Goal: Task Accomplishment & Management: Complete application form

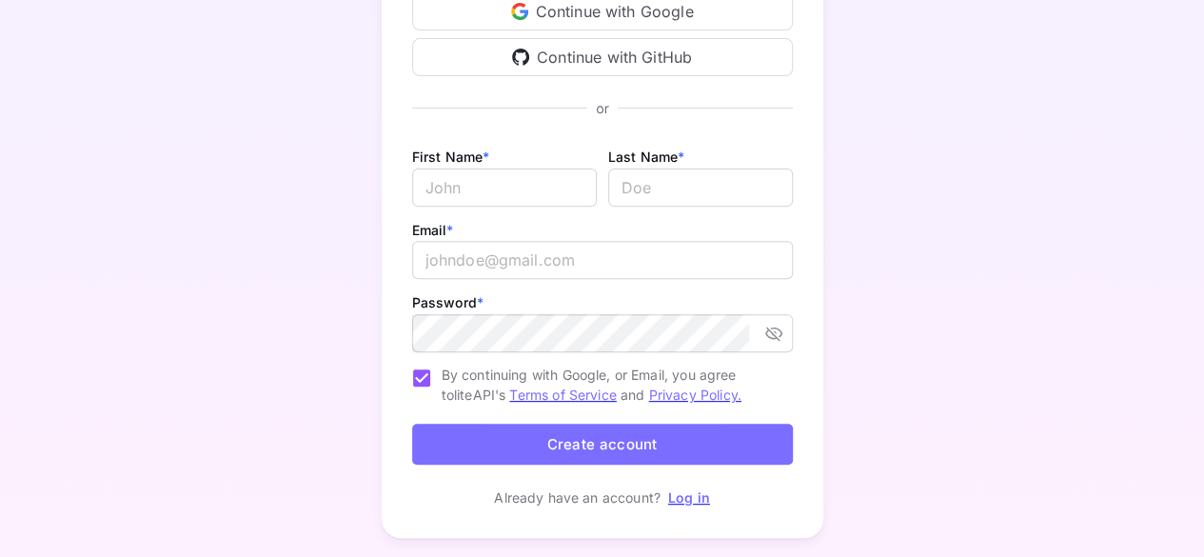
scroll to position [286, 0]
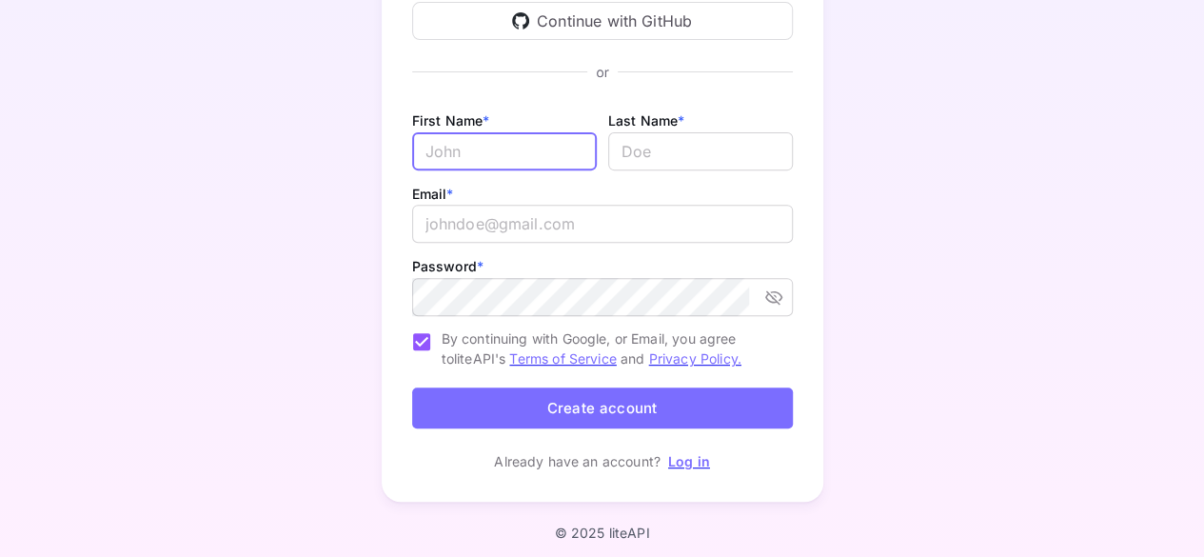
click at [494, 153] on input "Email *" at bounding box center [504, 151] width 185 height 38
type input "test"
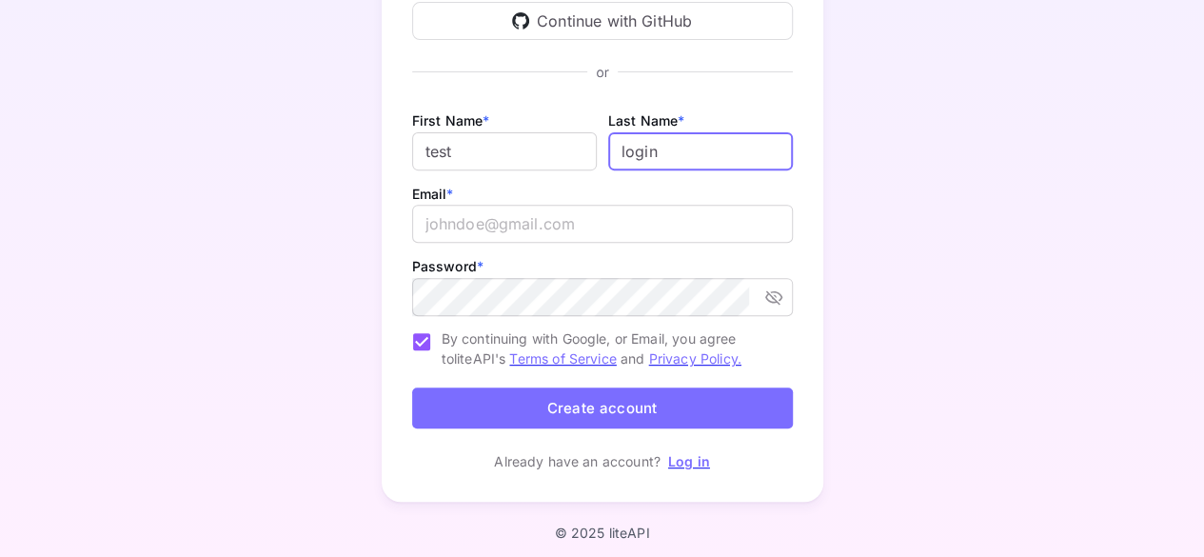
type input "login"
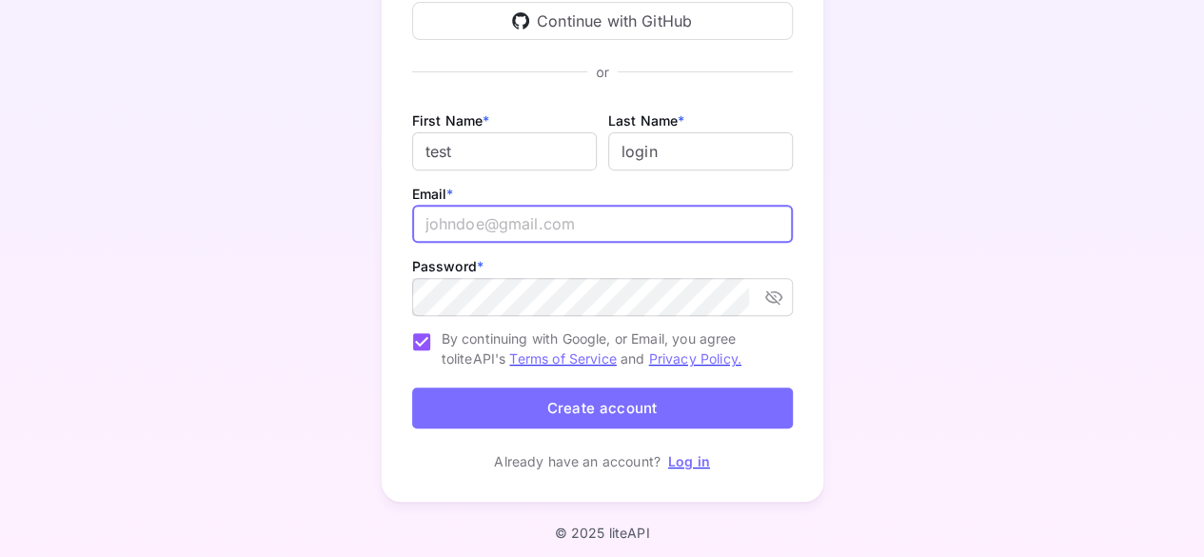
paste input "rktsmxajxtlvjlcric@nesopf.com"
type input "rktsmxajxtlvjlcric@nesopf.com"
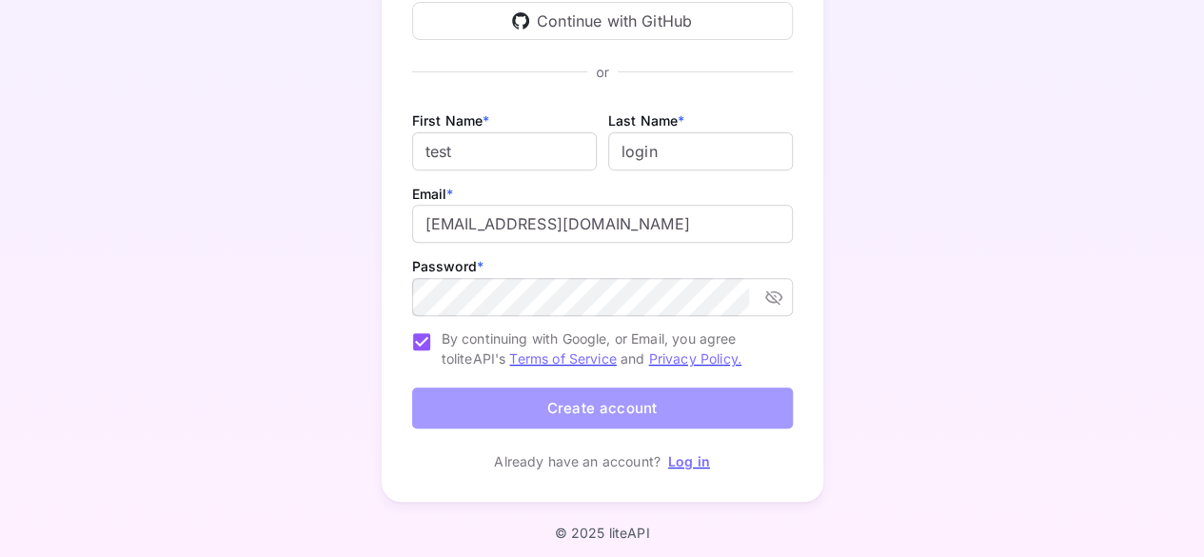
click at [658, 410] on button "Create account" at bounding box center [602, 407] width 381 height 41
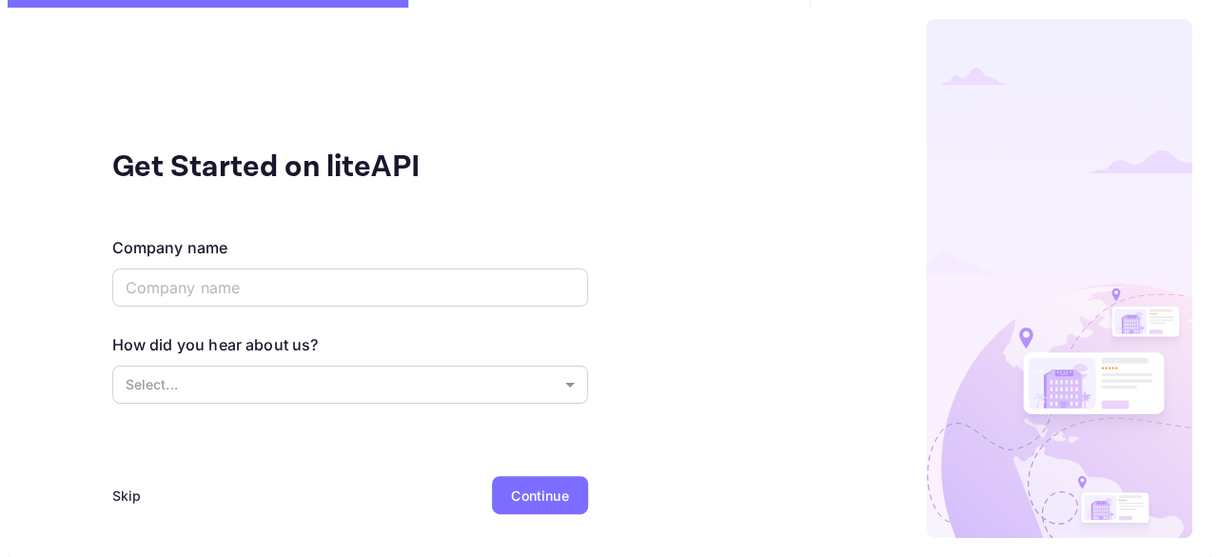
scroll to position [0, 0]
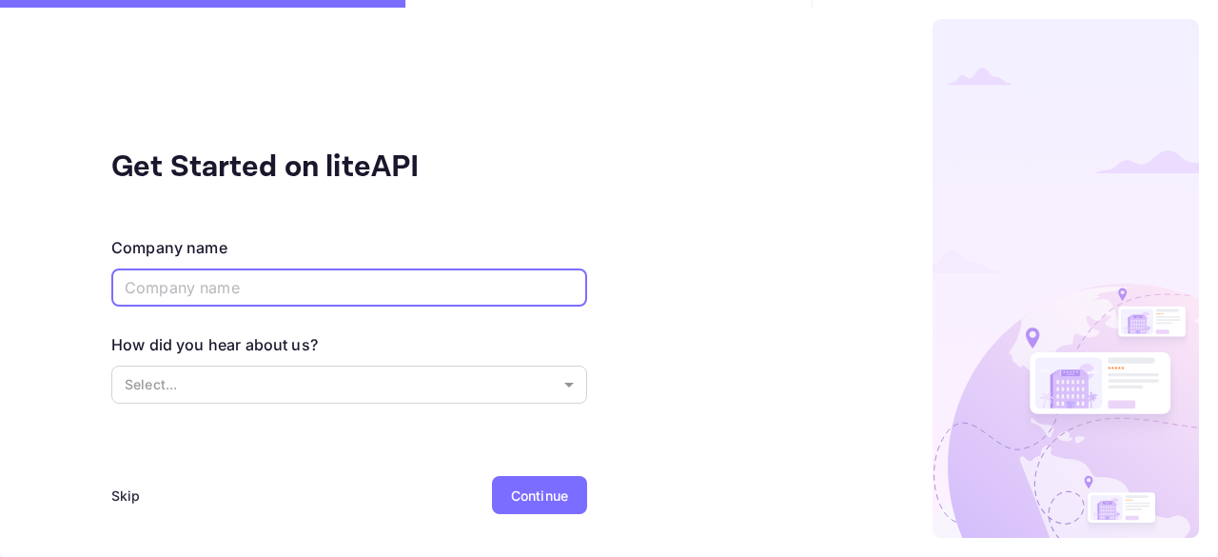
click at [268, 292] on input "text" at bounding box center [349, 287] width 476 height 38
type input "microsoft"
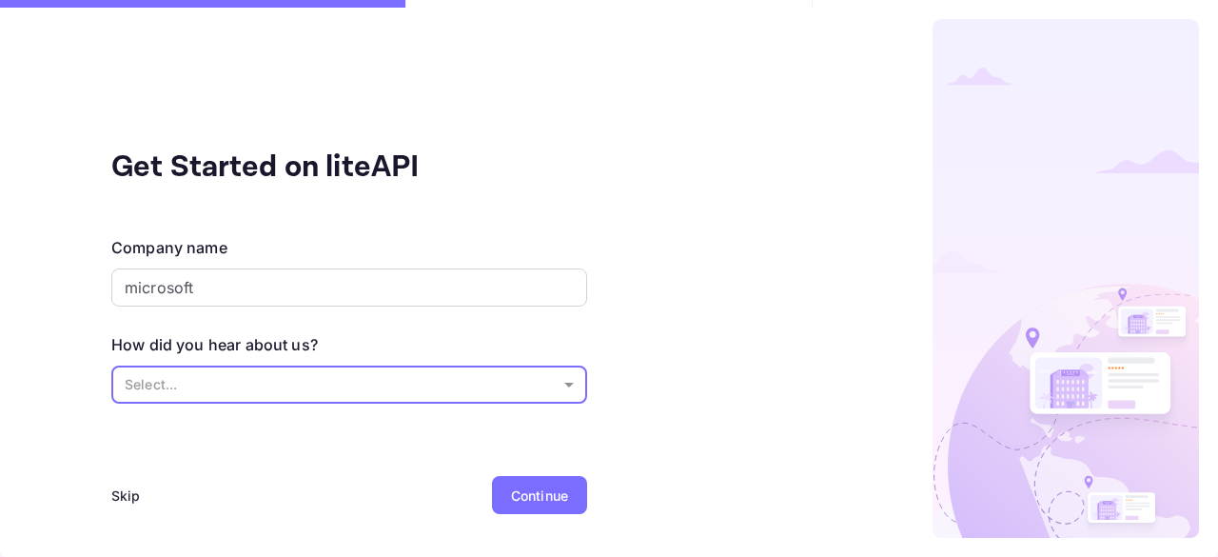
click at [267, 392] on body "Get Started on liteAPI Company name microsoft ​ How did you hear about us? Sele…" at bounding box center [609, 278] width 1218 height 557
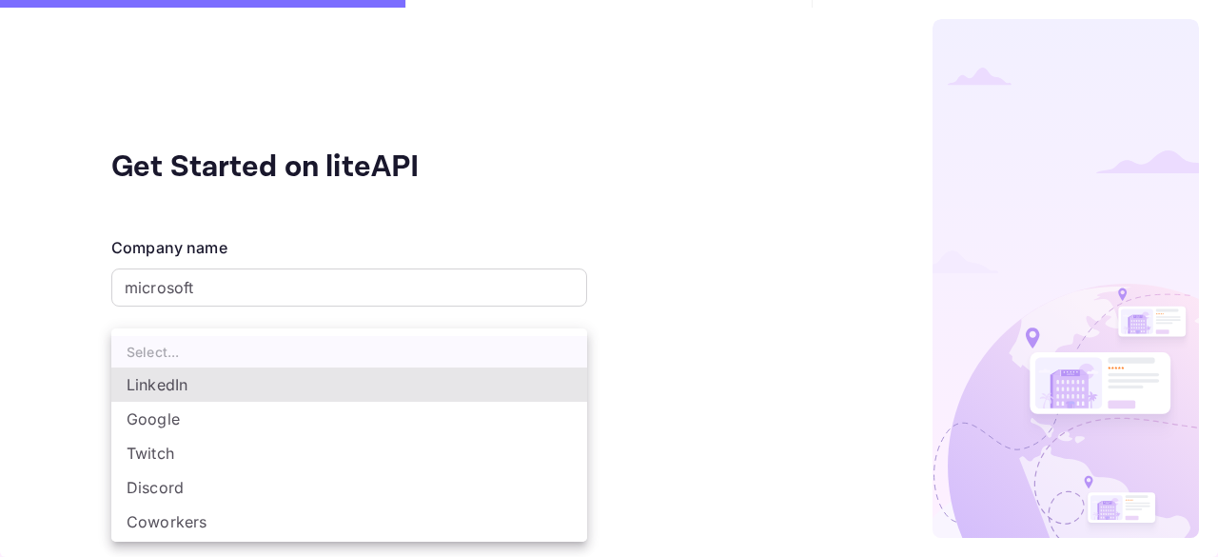
click at [215, 417] on li "Google" at bounding box center [349, 419] width 476 height 34
type input "Google"
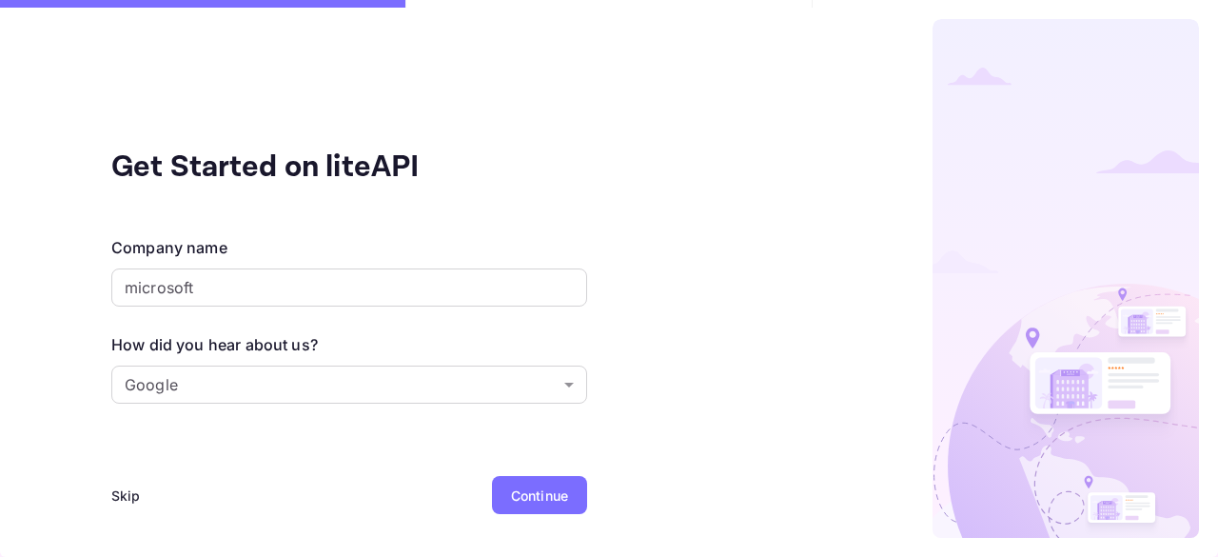
click at [507, 505] on div "Continue" at bounding box center [539, 495] width 95 height 38
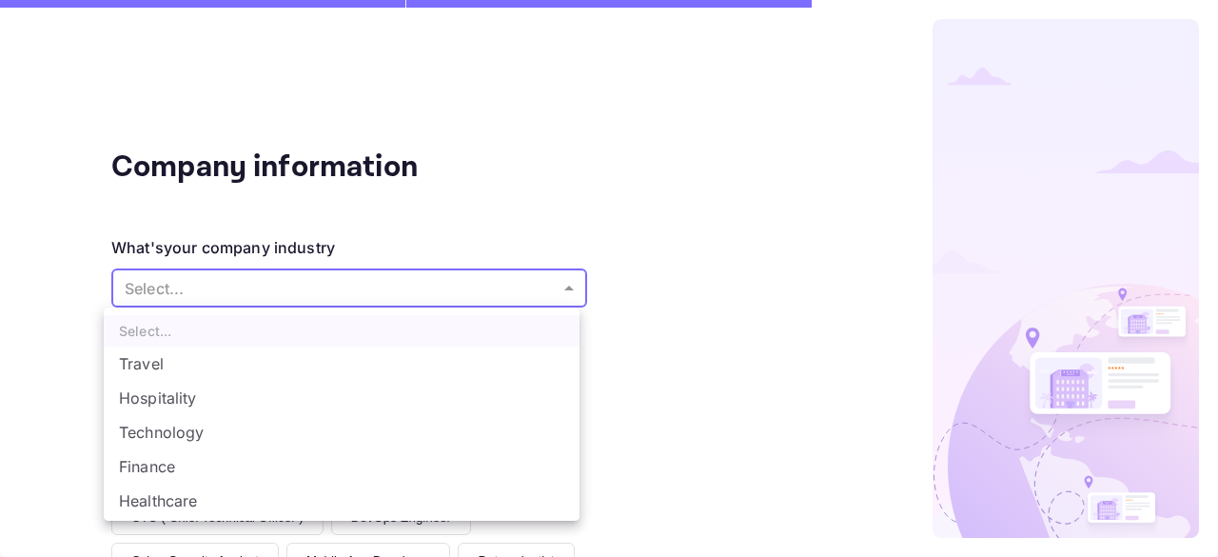
click at [244, 288] on body "Company information What's your company industry Select... ​ What best describe…" at bounding box center [609, 278] width 1218 height 557
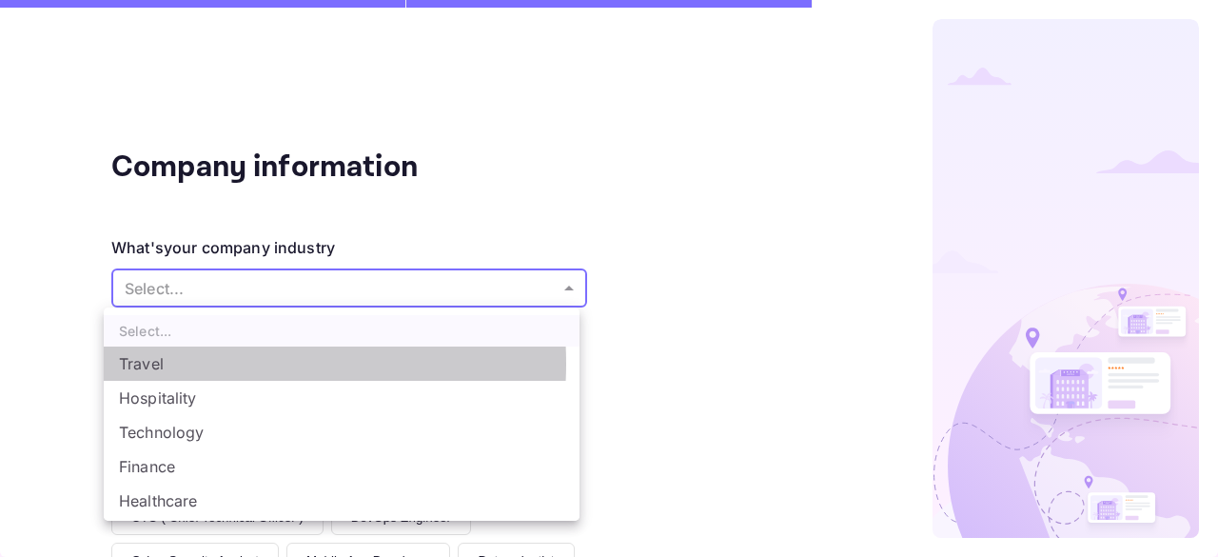
click at [211, 364] on li "Travel" at bounding box center [342, 363] width 476 height 34
type input "Travel"
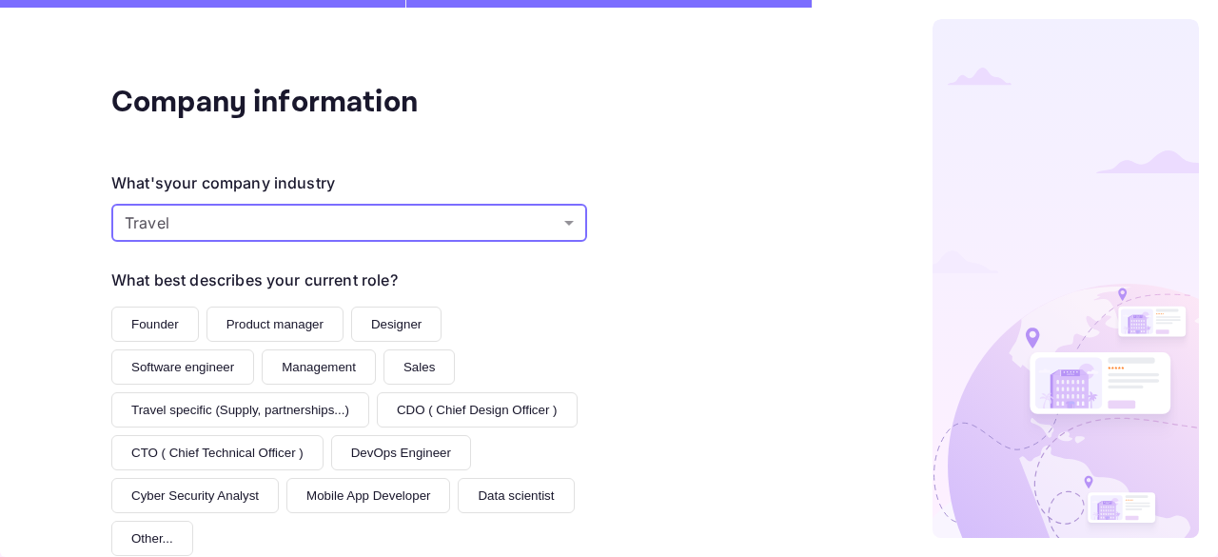
scroll to position [95, 0]
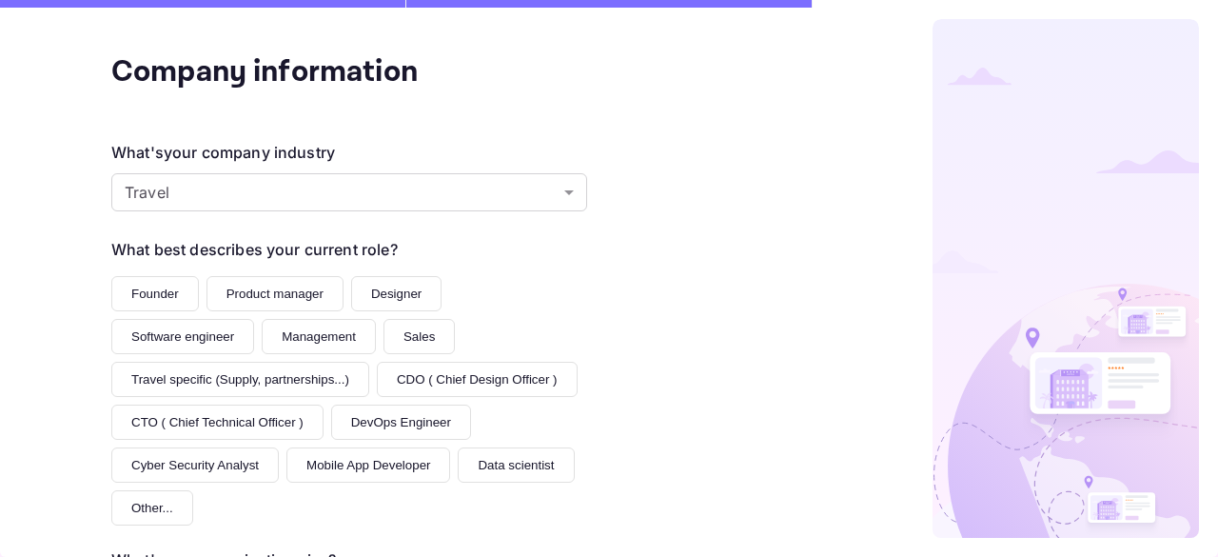
click at [385, 293] on button "Designer" at bounding box center [396, 293] width 90 height 35
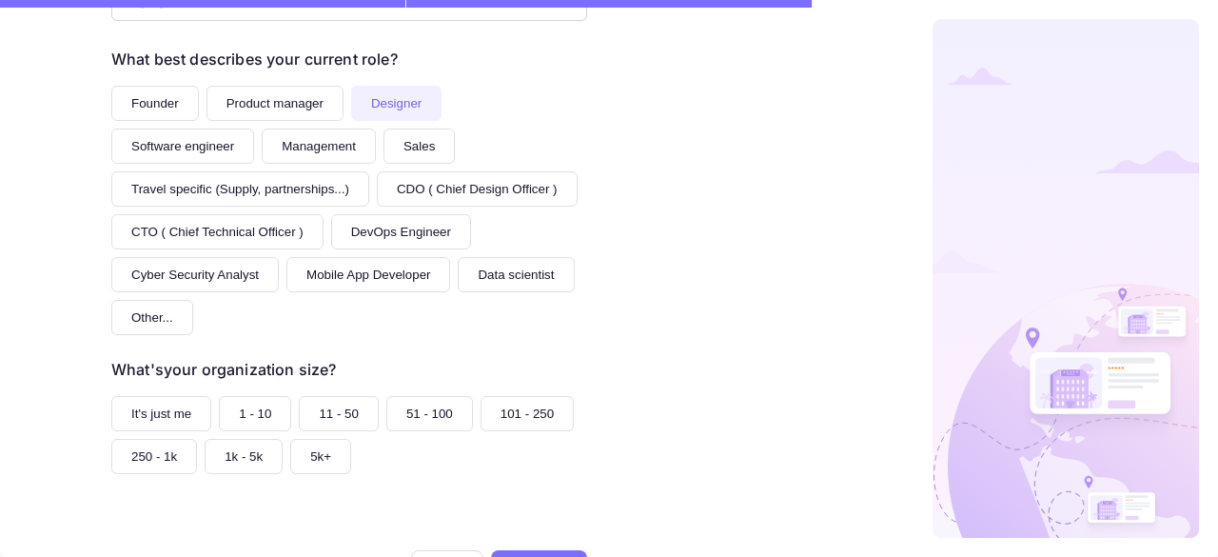
click at [165, 148] on button "Software engineer" at bounding box center [182, 145] width 143 height 35
click at [246, 408] on button "1 - 10" at bounding box center [255, 413] width 72 height 35
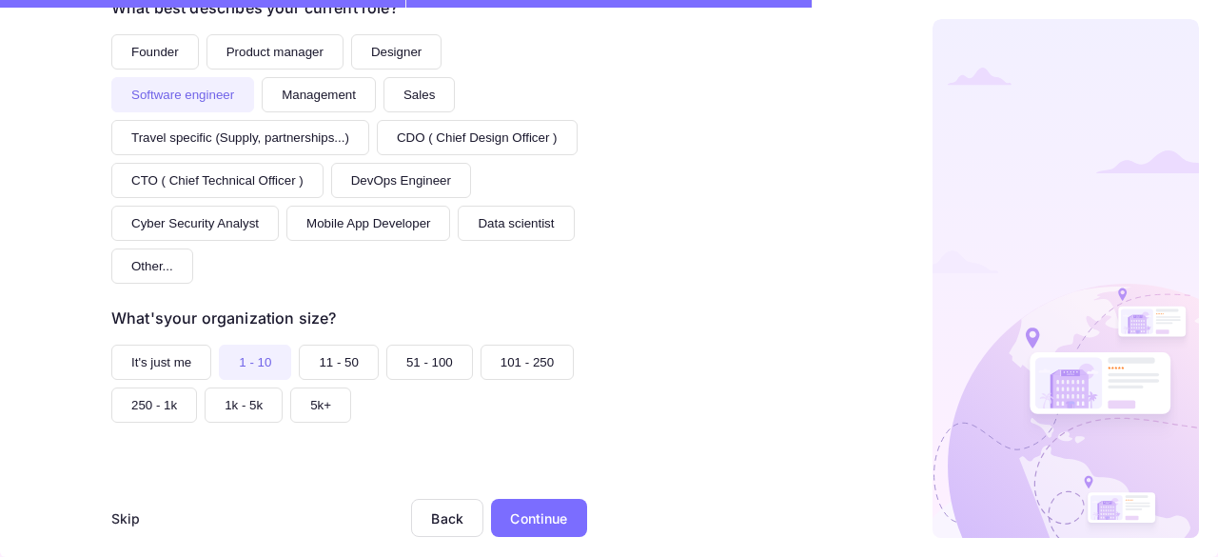
scroll to position [360, 0]
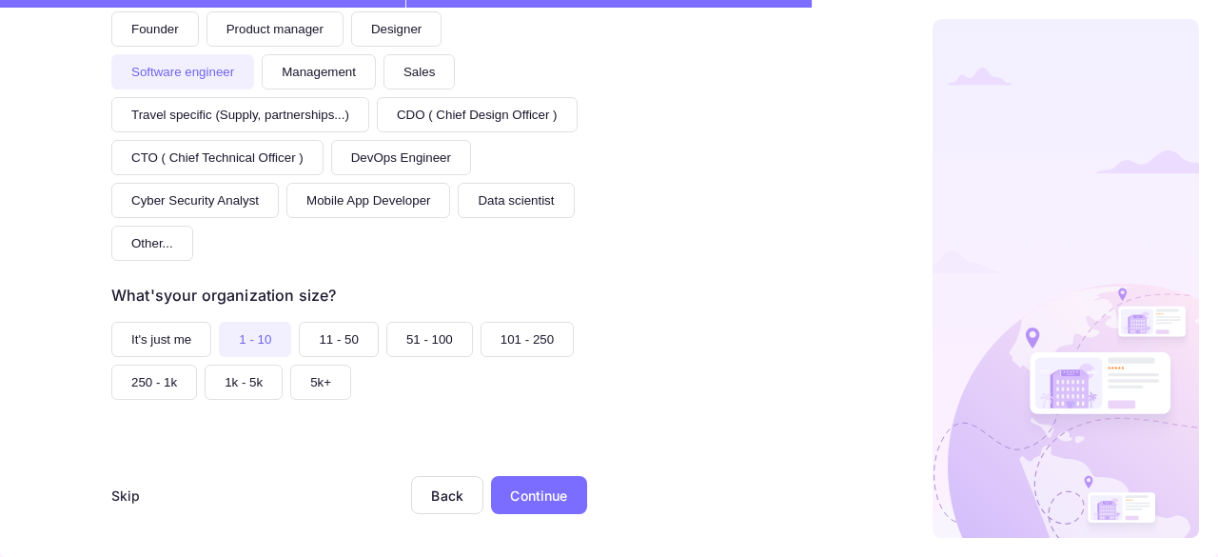
click at [312, 384] on button "5k+" at bounding box center [320, 382] width 61 height 35
click at [532, 486] on div "Continue" at bounding box center [538, 495] width 57 height 20
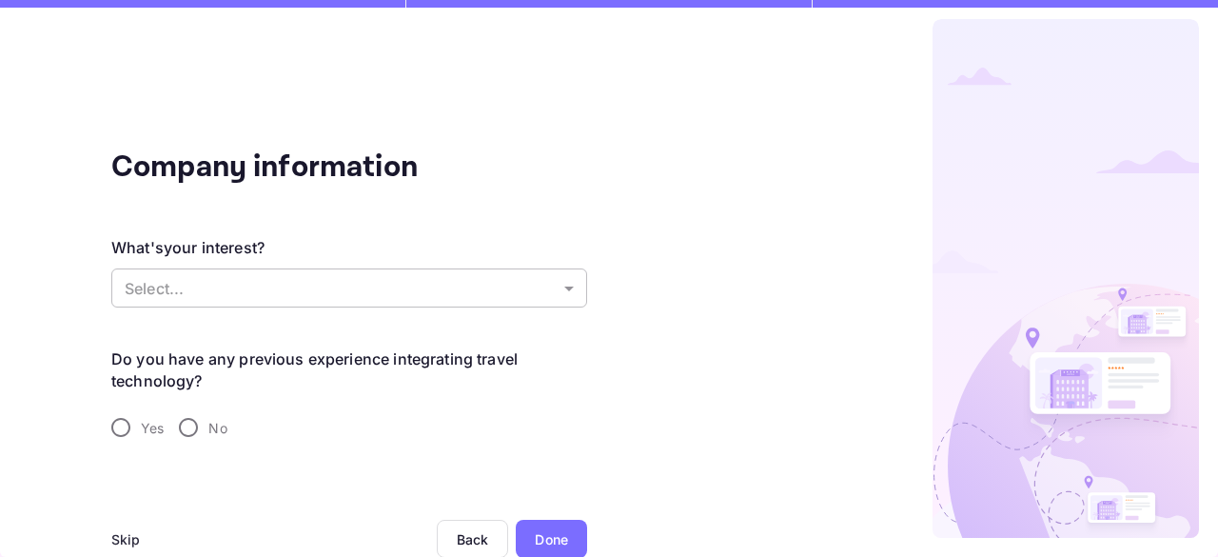
click at [330, 286] on body "Company information What's your interest? Select... ​ Do you have any previous …" at bounding box center [609, 278] width 1218 height 557
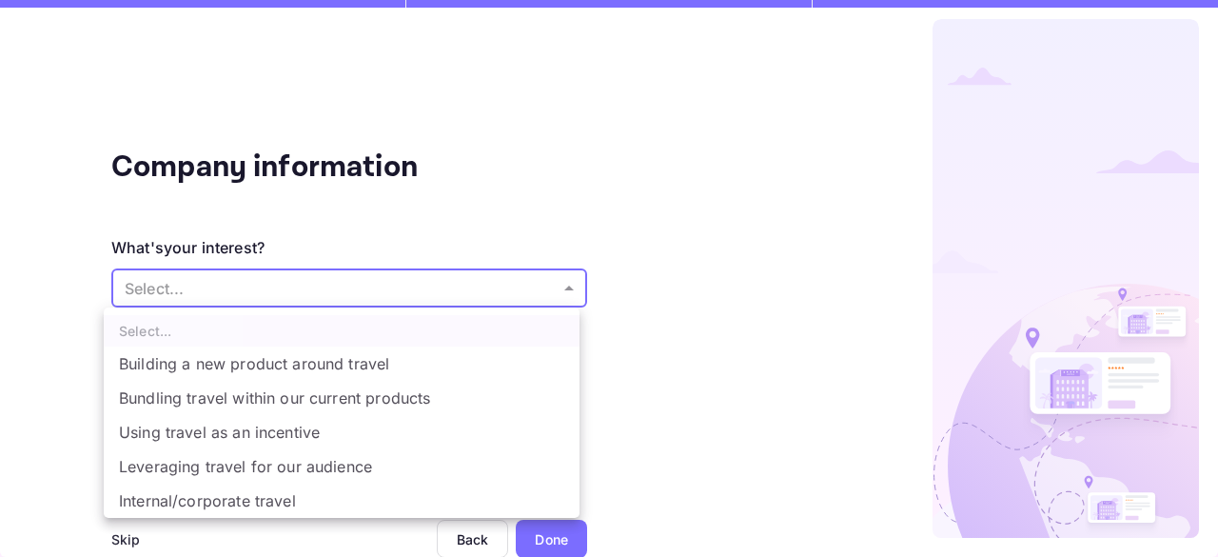
click at [318, 369] on li "Building a new product around travel" at bounding box center [342, 363] width 476 height 34
type input "Building a new product around travel"
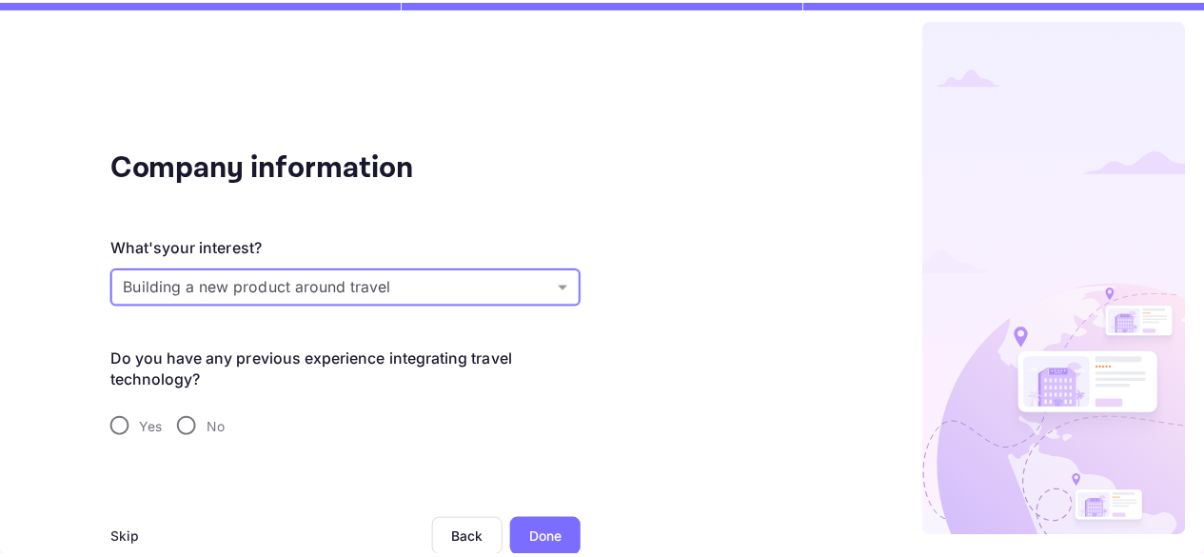
scroll to position [0, 0]
click at [190, 429] on input "No" at bounding box center [188, 427] width 40 height 40
radio input "true"
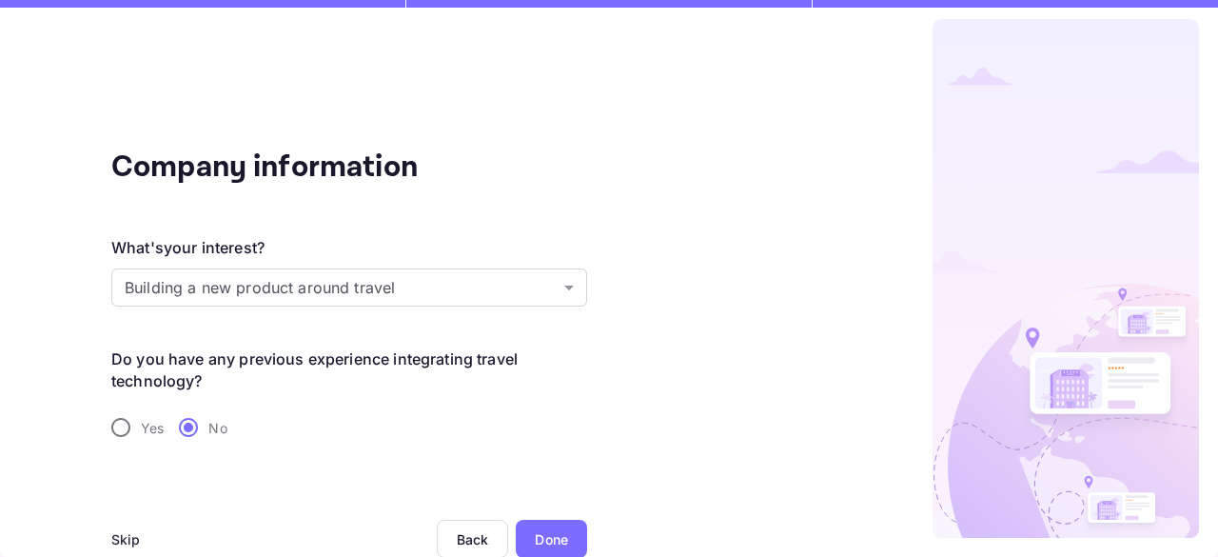
click at [558, 522] on div "Done" at bounding box center [551, 539] width 71 height 38
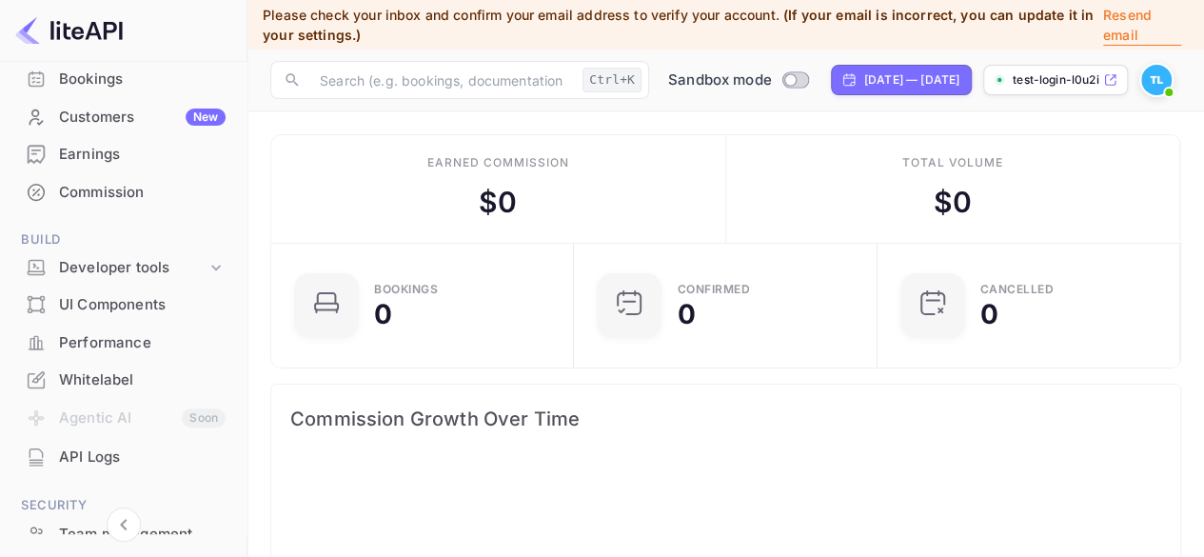
scroll to position [190, 0]
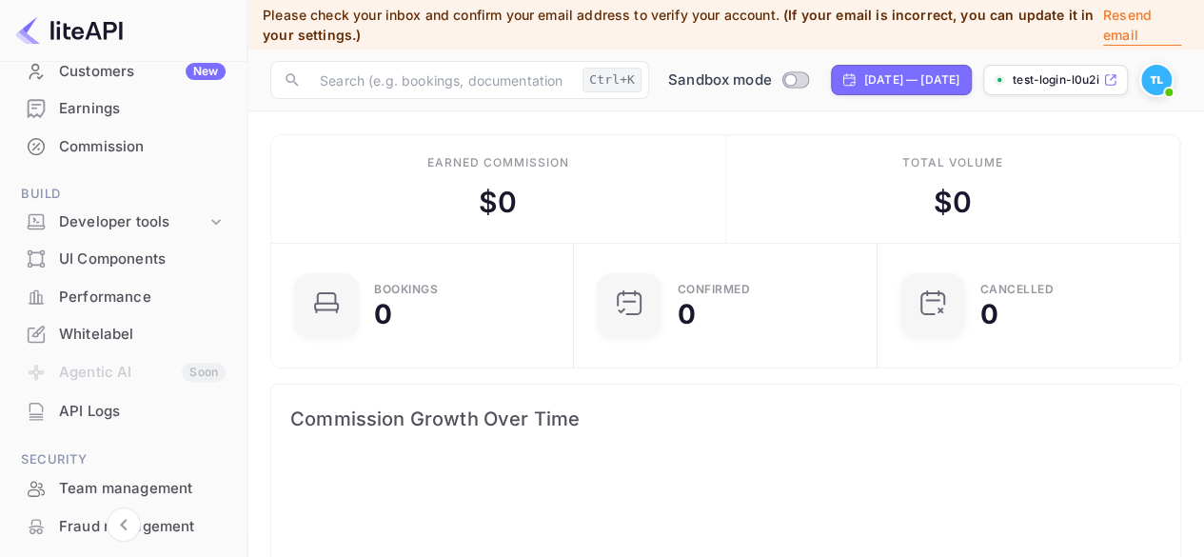
click at [108, 405] on div "API Logs" at bounding box center [142, 412] width 167 height 22
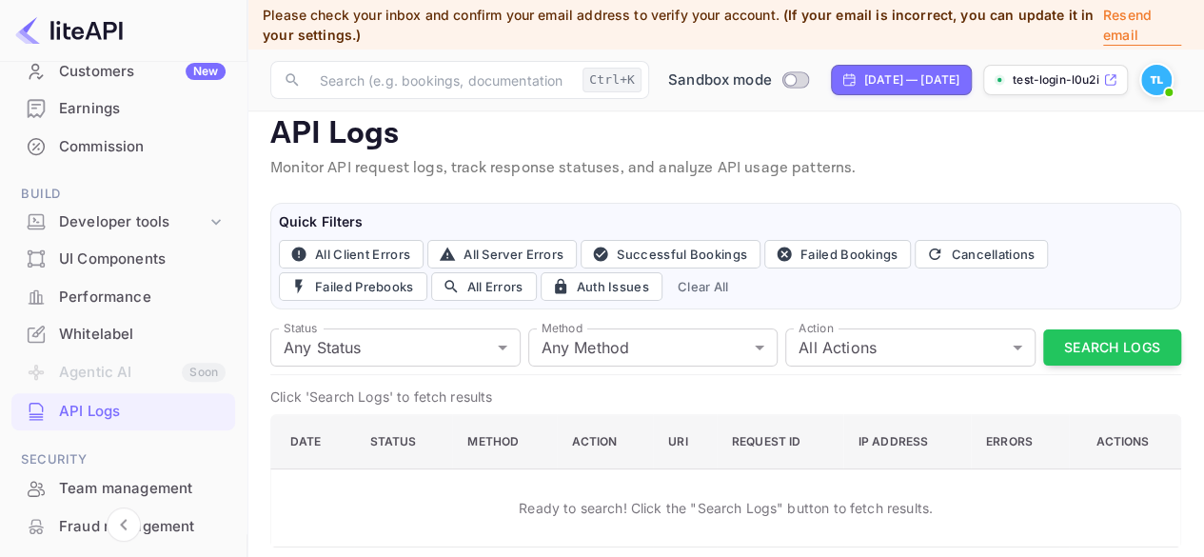
scroll to position [29, 0]
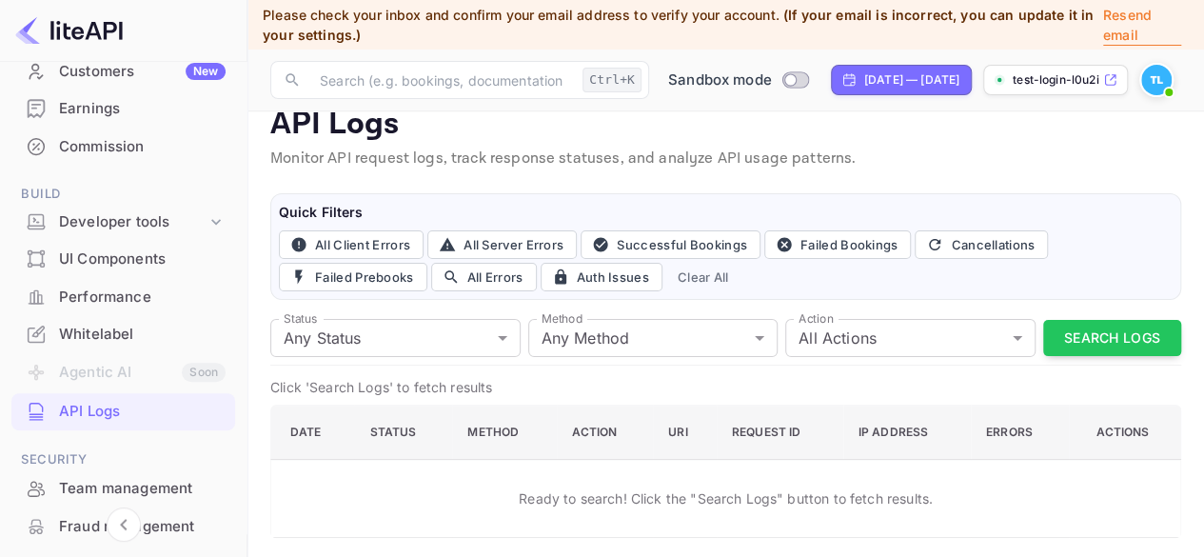
click at [1098, 75] on p "test-login-l0u2i.nuite..." at bounding box center [1056, 79] width 87 height 17
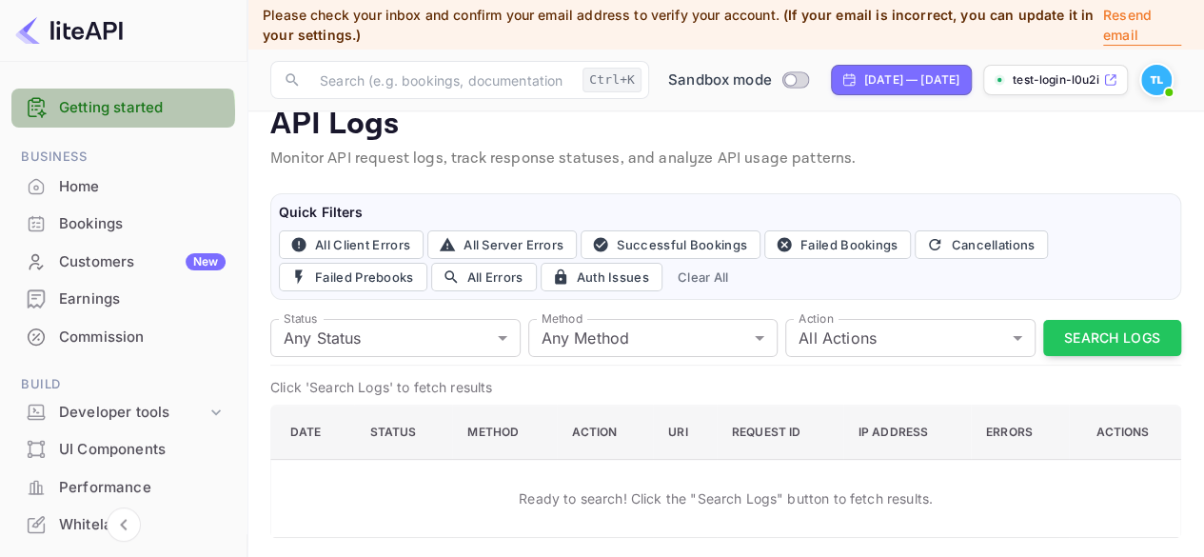
click at [115, 111] on link "Getting started" at bounding box center [142, 108] width 167 height 22
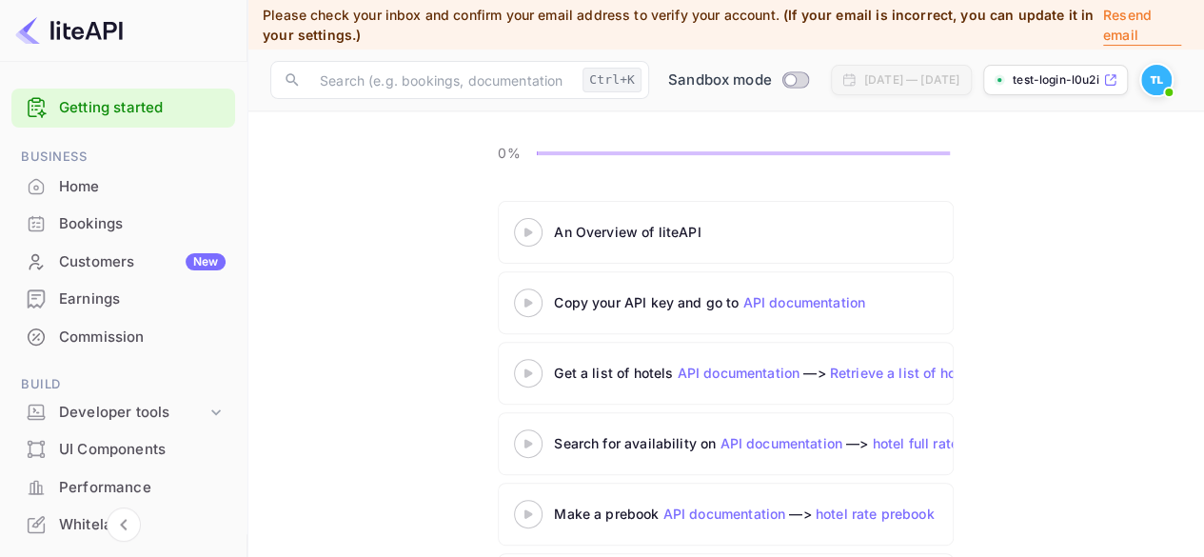
scroll to position [190, 0]
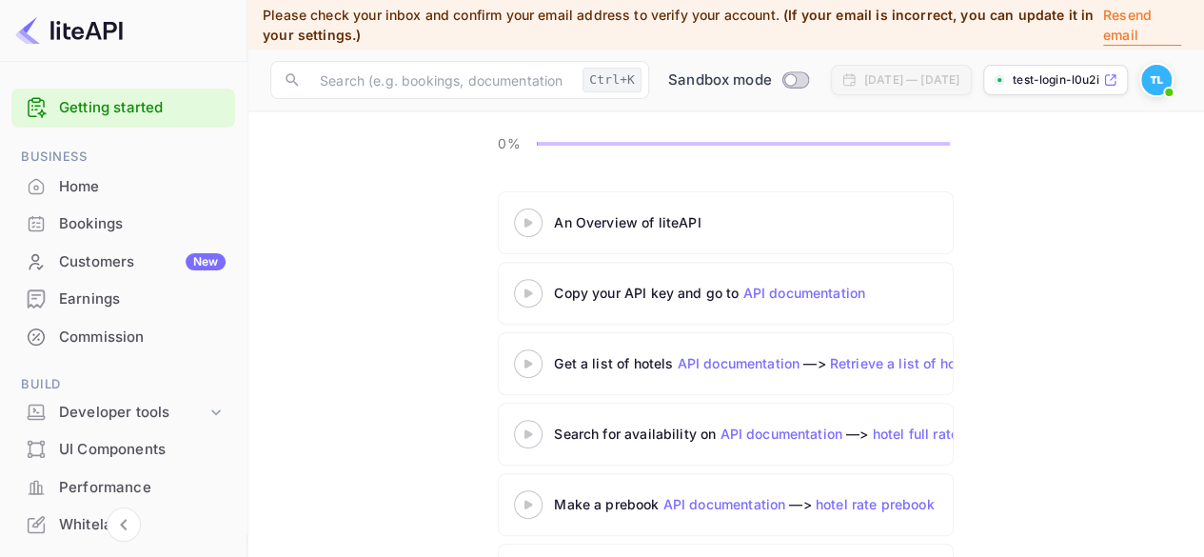
click at [533, 292] on icon at bounding box center [528, 293] width 67 height 10
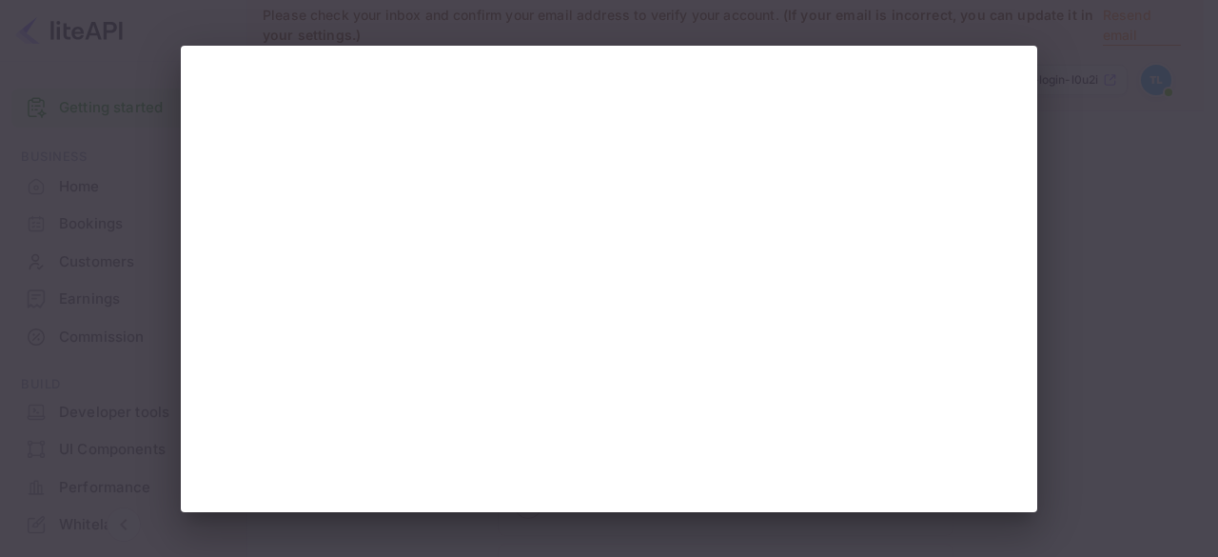
click at [1146, 90] on div at bounding box center [609, 278] width 1218 height 557
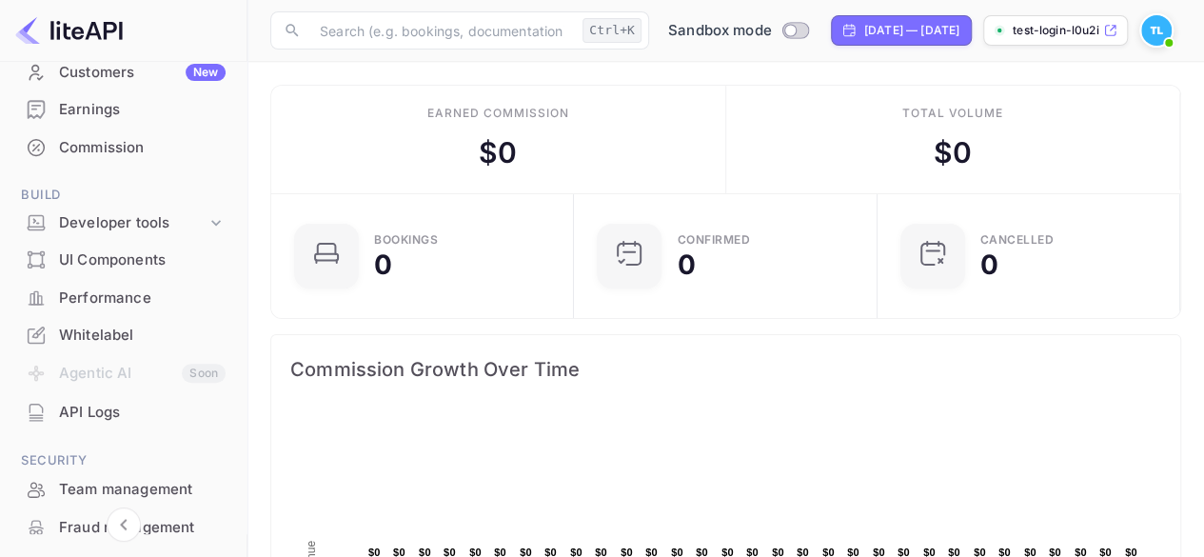
scroll to position [190, 0]
click at [108, 416] on div "API Logs" at bounding box center [142, 412] width 167 height 22
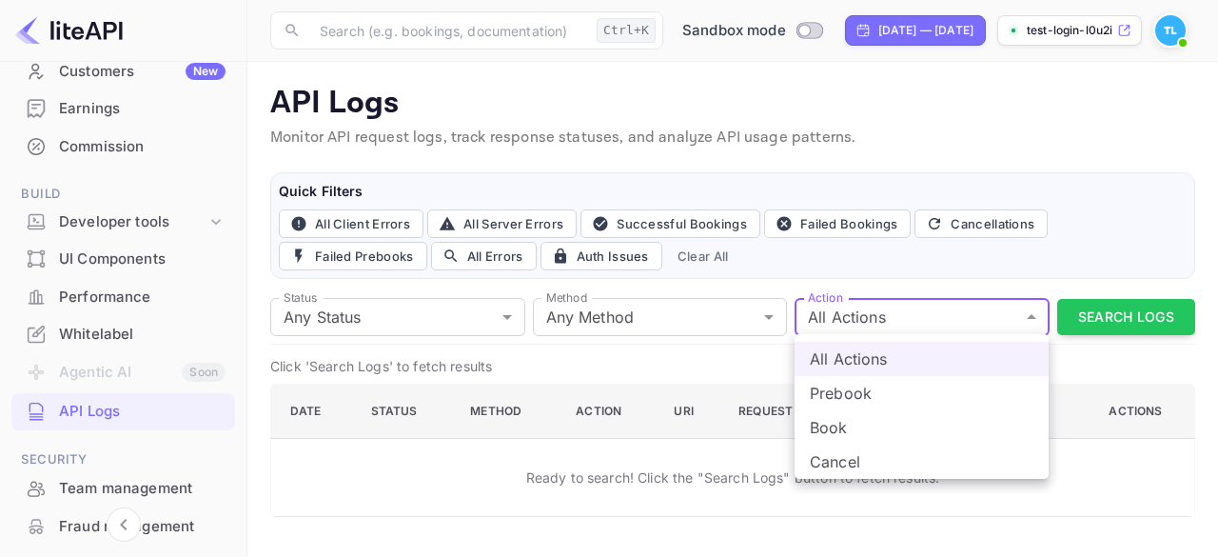
click at [935, 315] on body "Getting started Business Home Bookings Customers New Earnings Commission Build …" at bounding box center [609, 278] width 1218 height 557
click at [859, 418] on li "Book" at bounding box center [922, 427] width 254 height 34
type input "book"
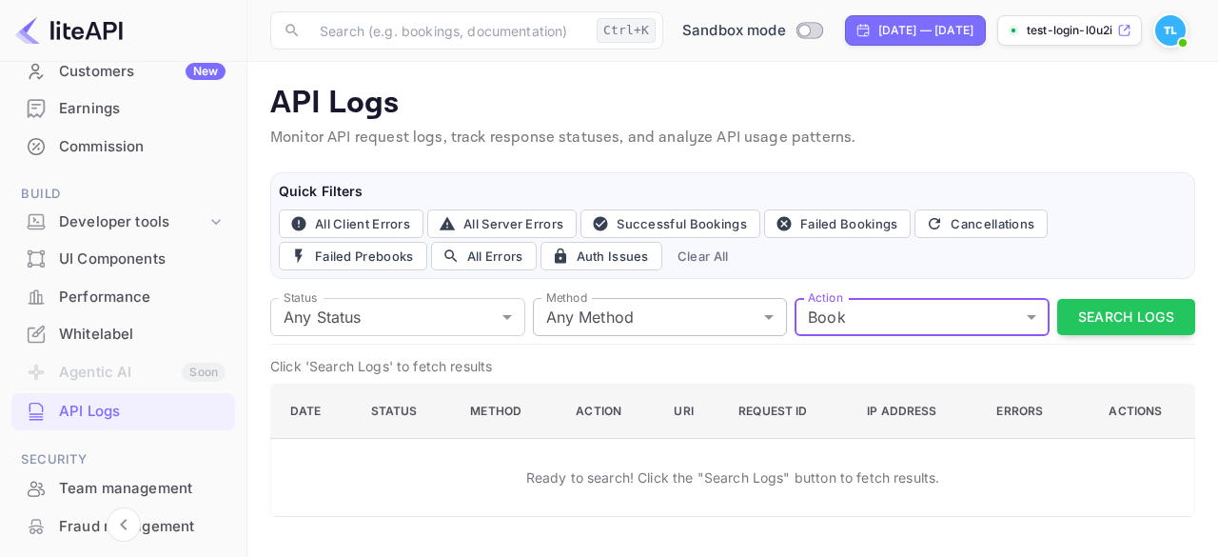
click at [647, 317] on body "Getting started Business Home Bookings Customers New Earnings Commission Build …" at bounding box center [609, 278] width 1218 height 557
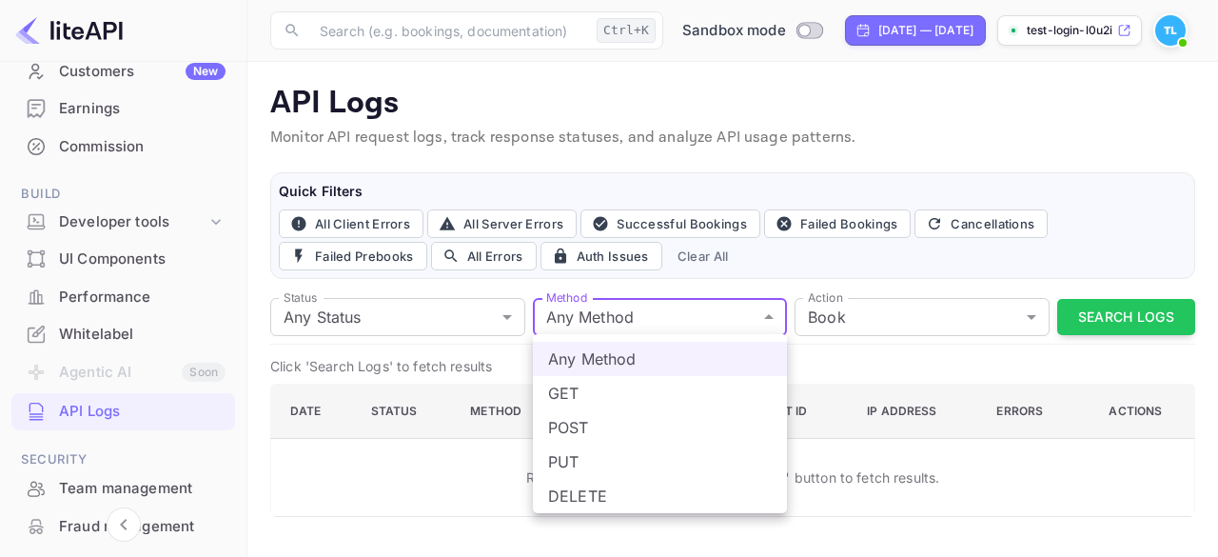
click at [636, 427] on li "POST" at bounding box center [660, 427] width 254 height 34
type input "post"
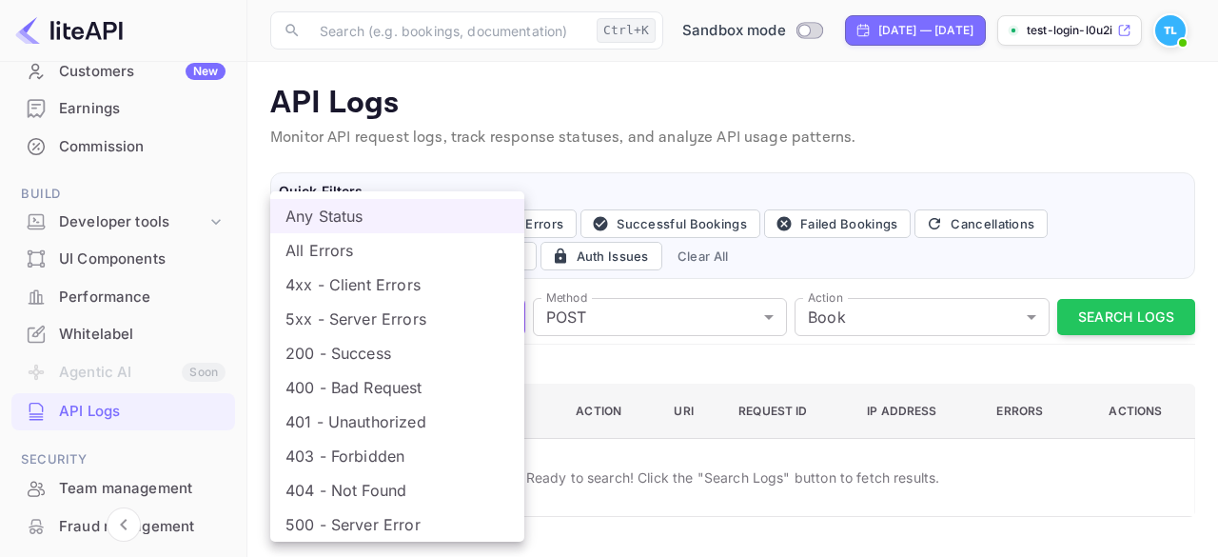
click at [375, 306] on body "Getting started Business Home Bookings Customers New Earnings Commission Build …" at bounding box center [609, 278] width 1218 height 557
click at [360, 353] on li "200 - Success" at bounding box center [397, 353] width 254 height 34
type input "200"
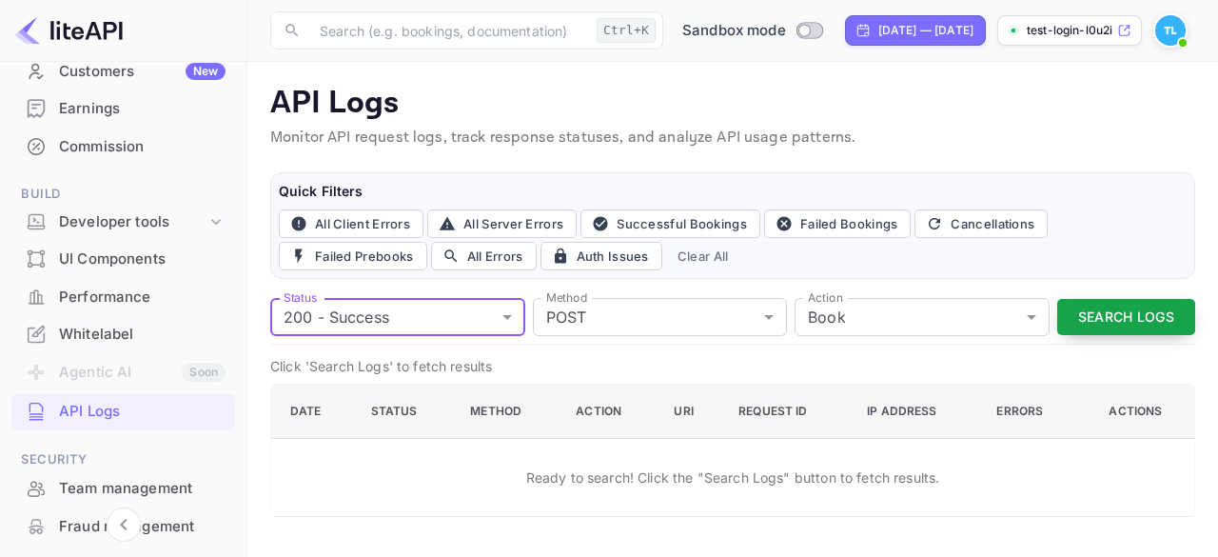
click at [1133, 306] on button "Search Logs" at bounding box center [1126, 317] width 138 height 37
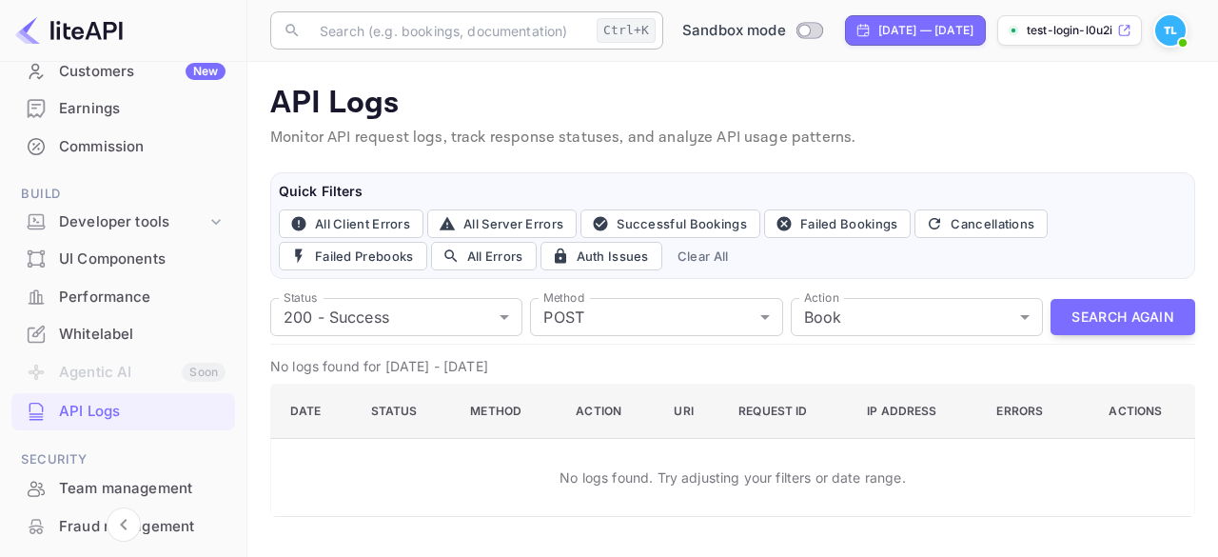
click at [480, 35] on input "text" at bounding box center [448, 30] width 281 height 38
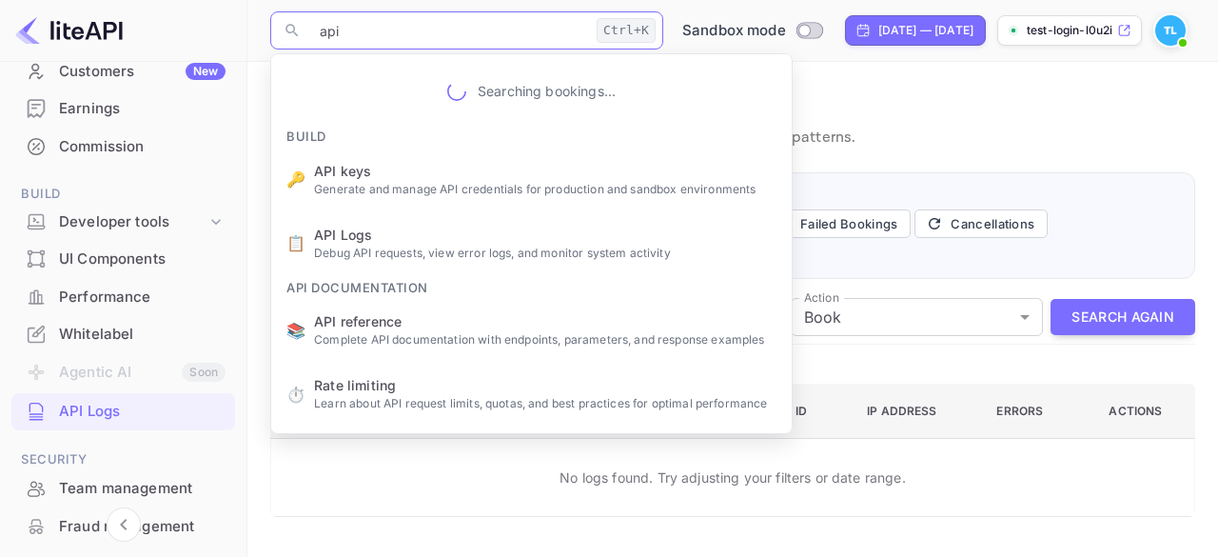
type input "api"
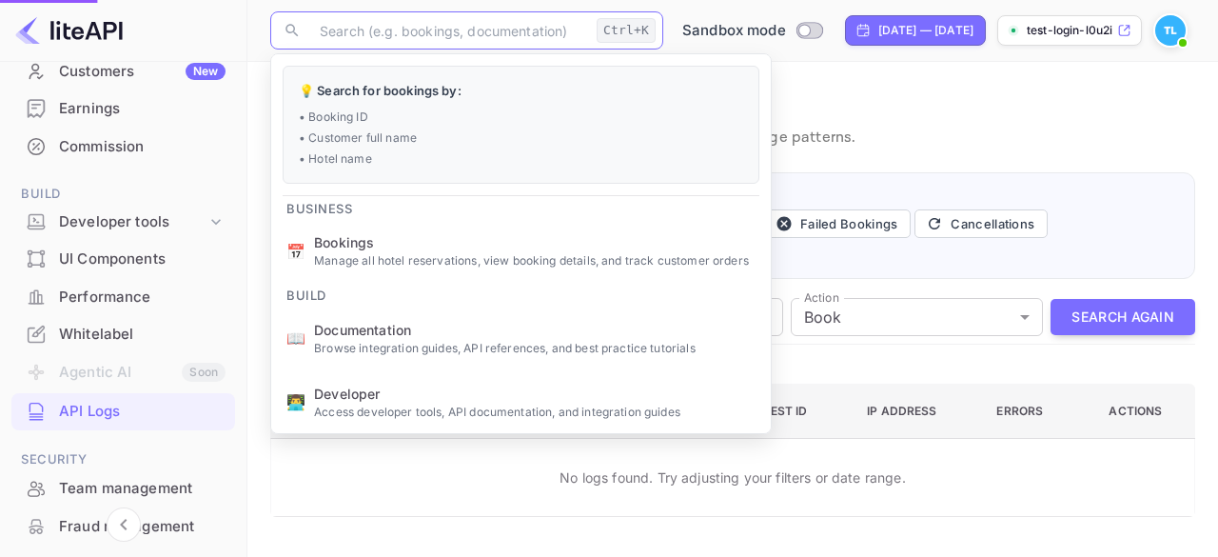
click at [367, 104] on ul "💡 Search for bookings by: • Booking ID • Customer full name • Hotel name Busine…" at bounding box center [521, 341] width 500 height 575
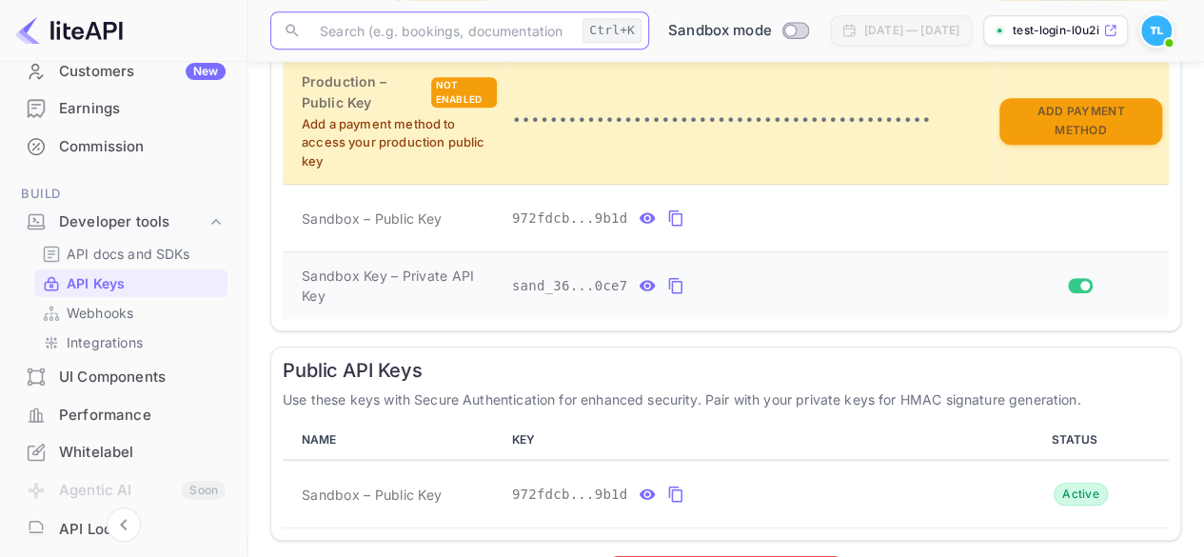
scroll to position [571, 0]
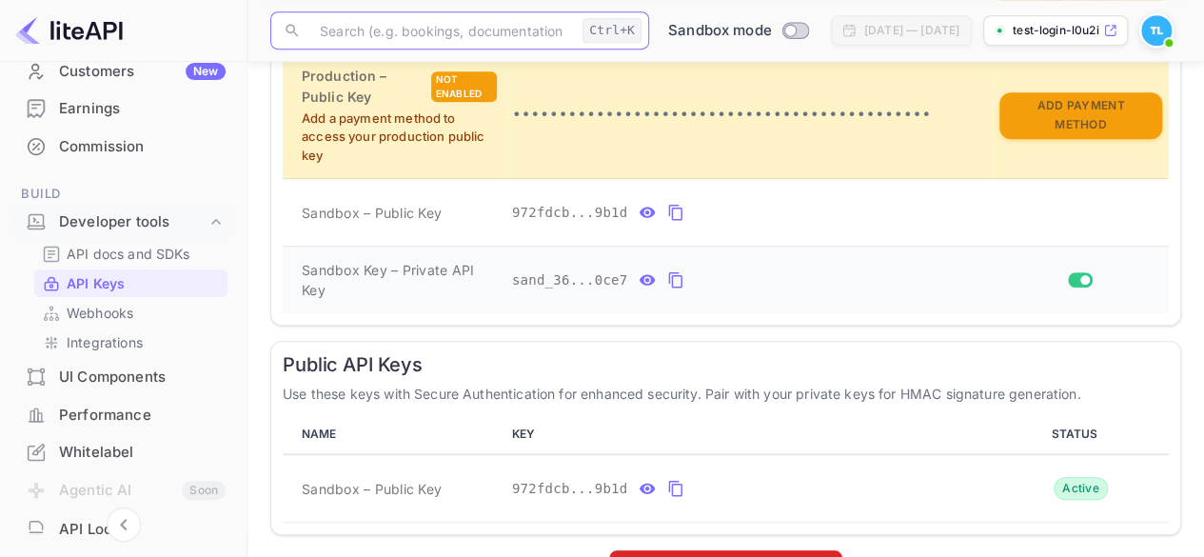
click at [639, 274] on icon "private api keys table" at bounding box center [647, 279] width 17 height 23
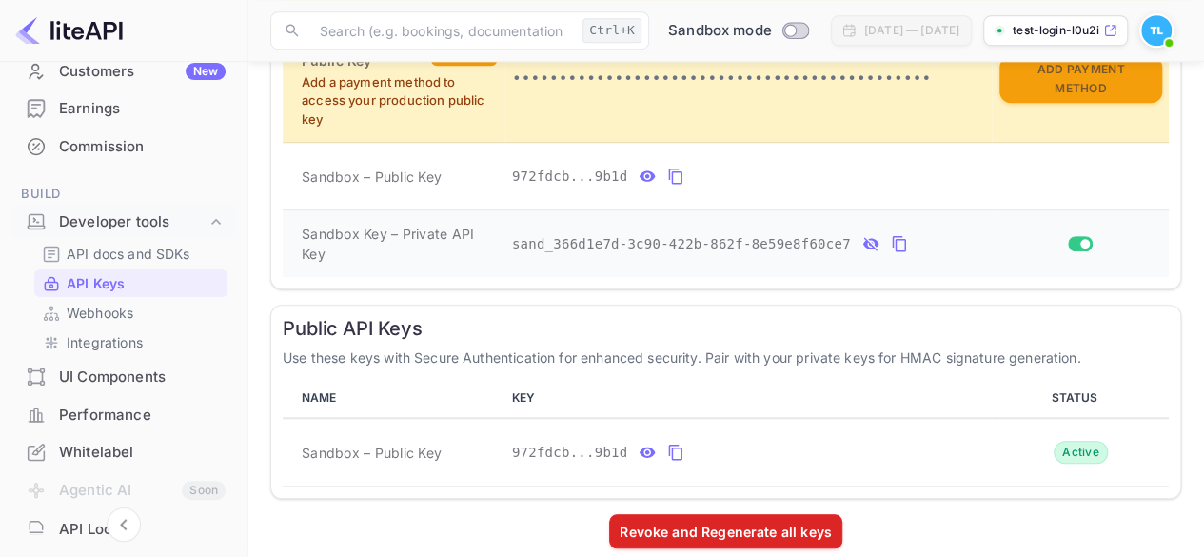
scroll to position [624, 0]
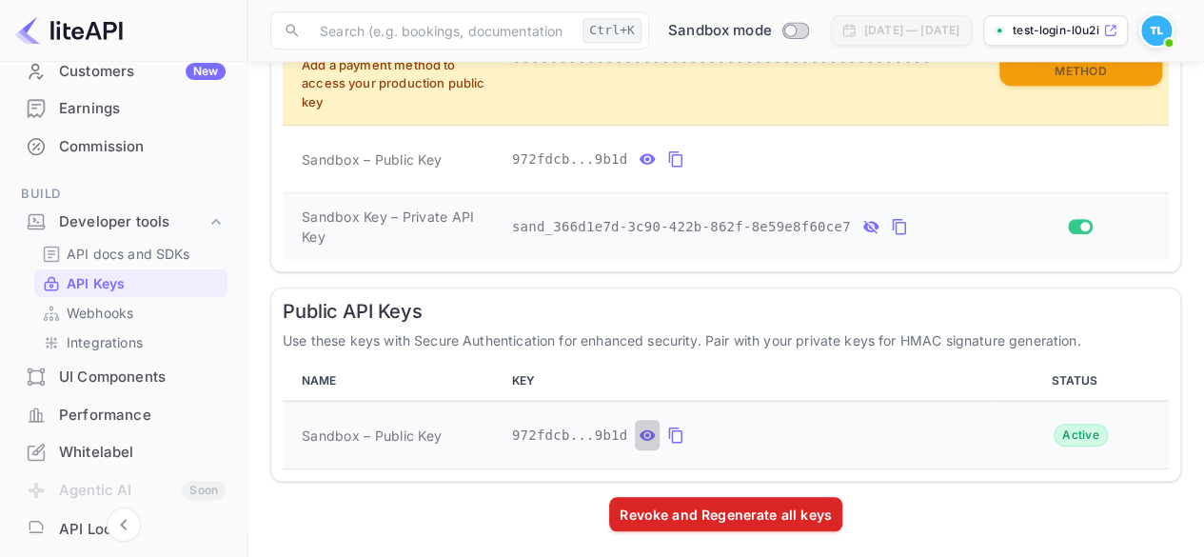
click at [644, 430] on icon "public api keys table" at bounding box center [648, 435] width 16 height 10
click at [849, 429] on icon "public api keys table" at bounding box center [857, 435] width 17 height 23
click at [849, 427] on icon "public api keys table" at bounding box center [857, 435] width 17 height 23
click at [849, 430] on icon "public api keys table" at bounding box center [857, 435] width 17 height 23
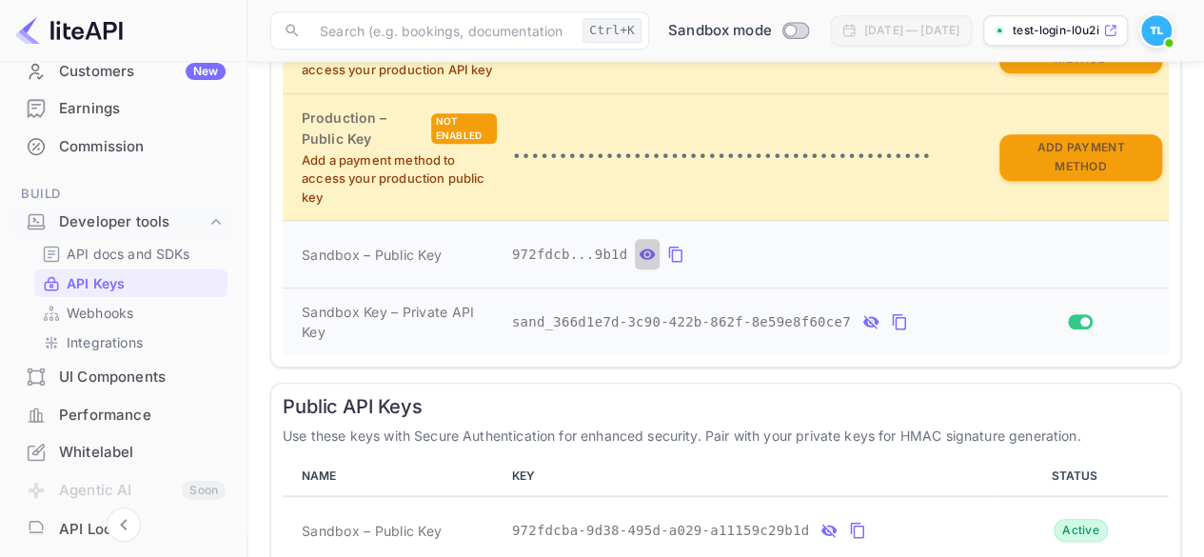
click at [642, 252] on icon "private api keys table" at bounding box center [648, 254] width 16 height 10
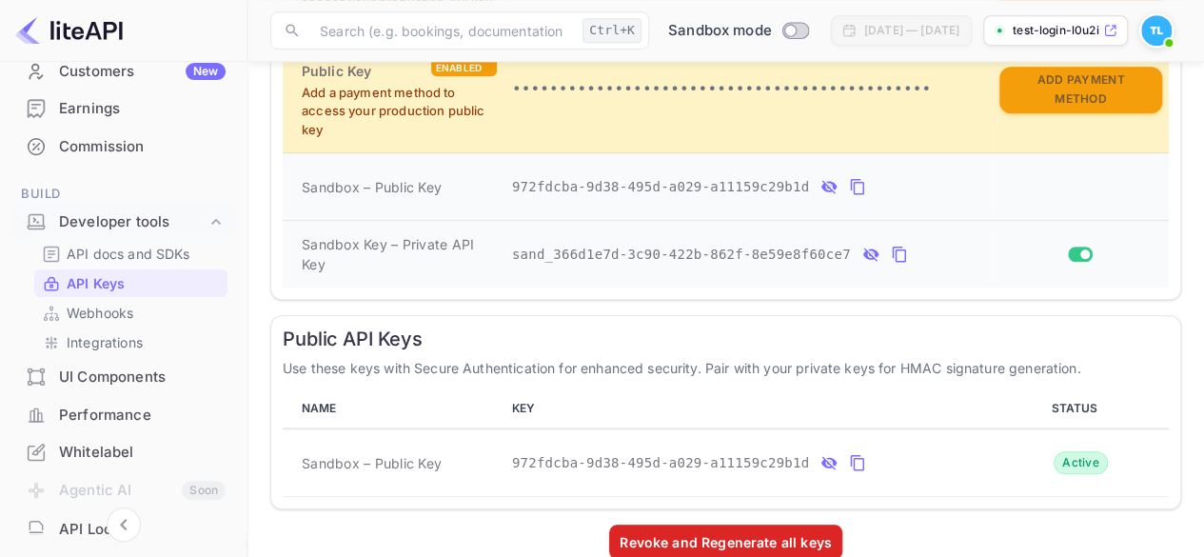
scroll to position [624, 0]
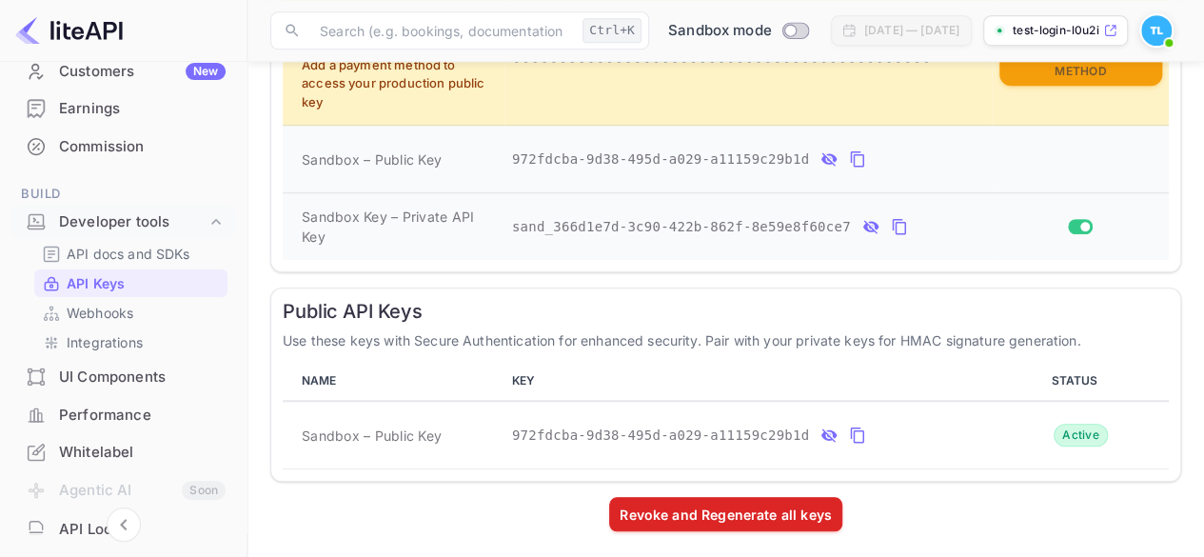
click at [891, 222] on icon "private api keys table" at bounding box center [899, 226] width 17 height 23
